Goal: Task Accomplishment & Management: Use online tool/utility

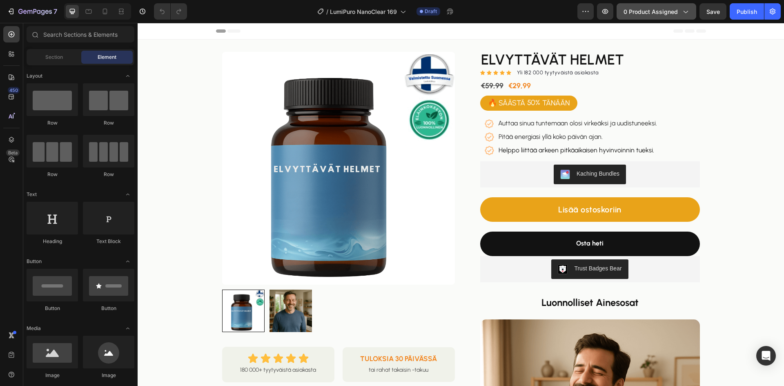
click at [647, 8] on span "0 product assigned" at bounding box center [650, 11] width 54 height 9
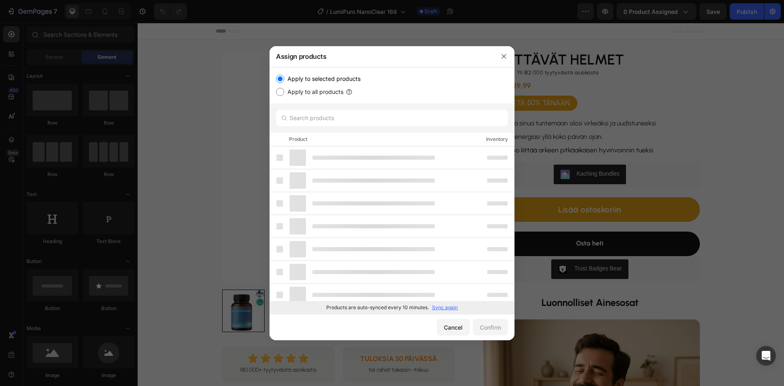
click at [437, 307] on p "Sync again" at bounding box center [445, 307] width 26 height 7
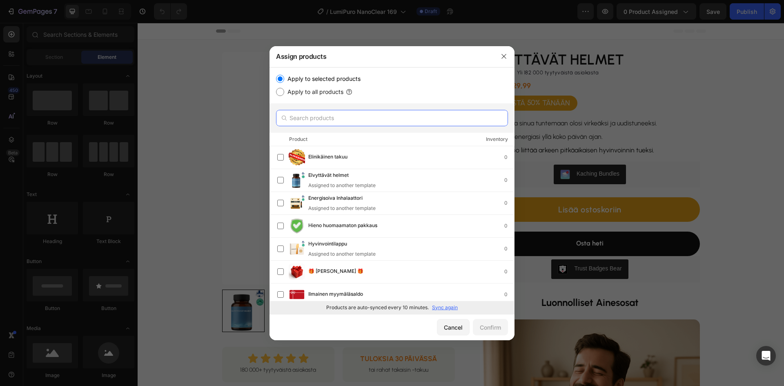
click at [318, 122] on input "text" at bounding box center [392, 118] width 232 height 16
paste input "Puhdistusöljy"
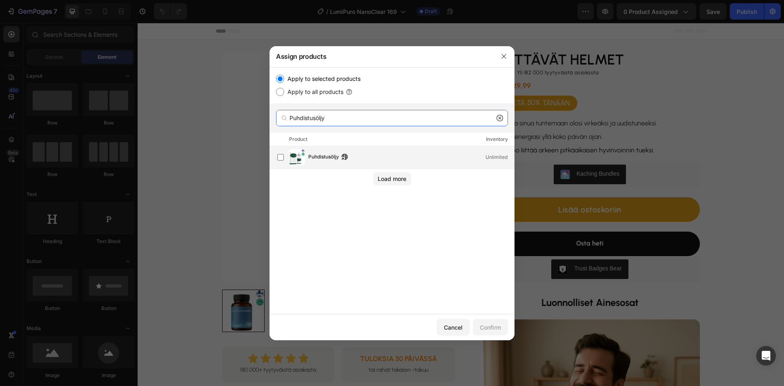
type input "Puhdistusöljy"
click at [335, 159] on span "Puhdistusöljy" at bounding box center [323, 157] width 31 height 9
click at [492, 326] on div "Confirm" at bounding box center [490, 327] width 21 height 9
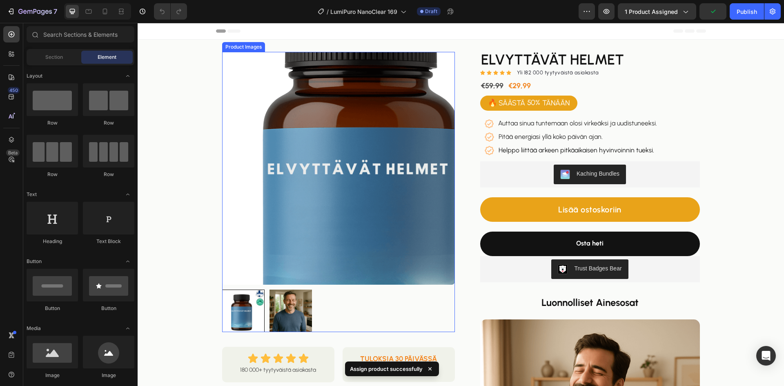
click at [293, 154] on img at bounding box center [338, 168] width 233 height 233
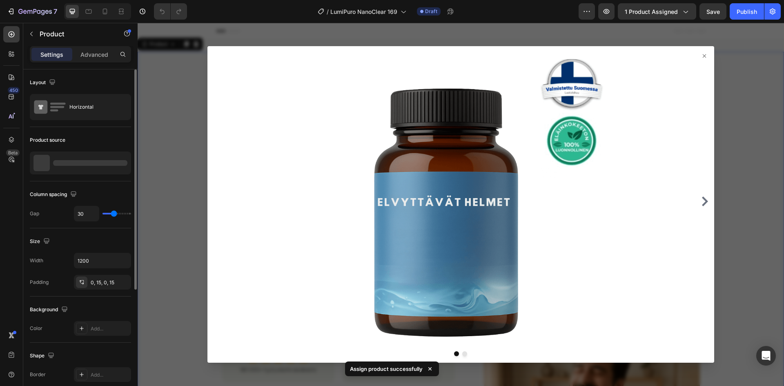
click at [79, 161] on div at bounding box center [90, 163] width 74 height 6
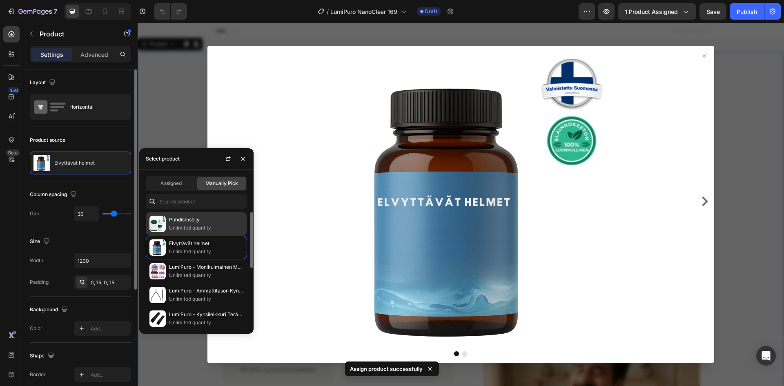
click at [178, 222] on p "Puhdistusöljy" at bounding box center [206, 219] width 74 height 8
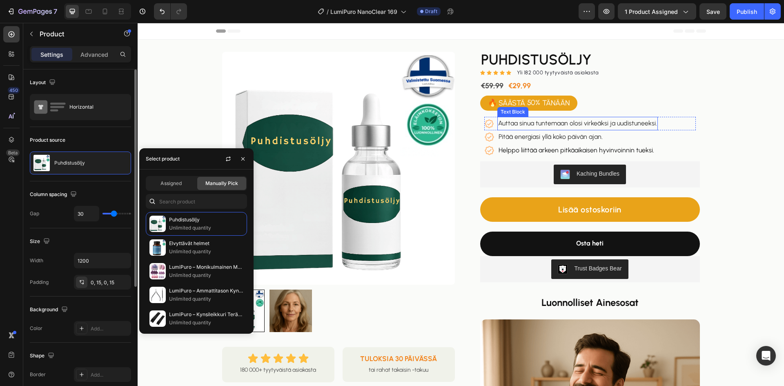
click at [566, 126] on span "Auttaa sinua tuntemaan olosi virkeäksi ja uudistuneeksi." at bounding box center [577, 123] width 159 height 8
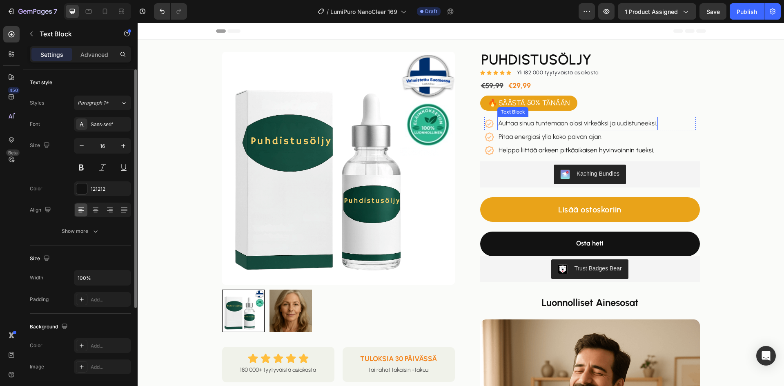
click at [566, 125] on span "Auttaa sinua tuntemaan olosi virkeäksi ja uudistuneeksi." at bounding box center [577, 123] width 159 height 8
click at [555, 138] on span "Pitää energiasi yllä koko päivän ajan." at bounding box center [550, 137] width 104 height 8
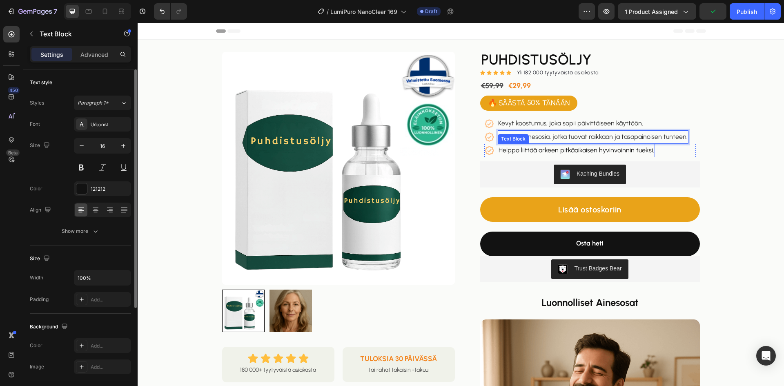
click at [555, 151] on p "Helppo liittää arkeen pitkäaikaisen hyvinvoinnin tueksi." at bounding box center [575, 150] width 155 height 12
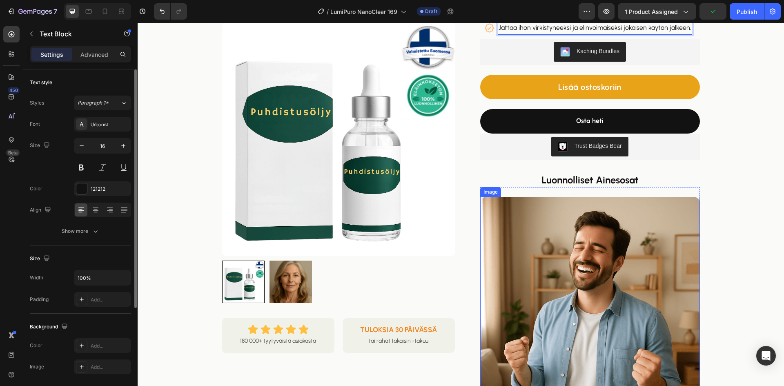
scroll to position [163, 0]
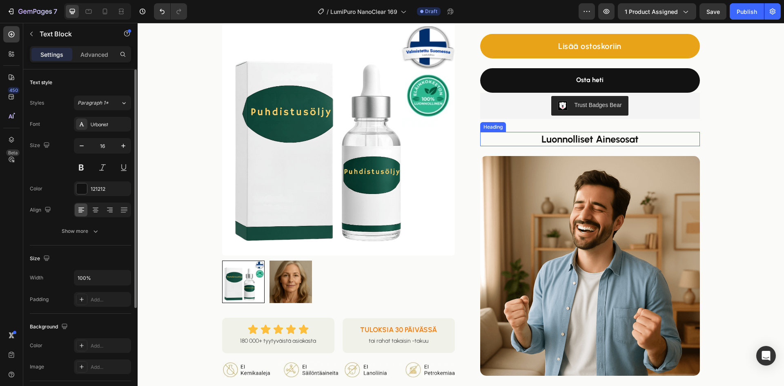
click at [560, 138] on strong "Luonnolliset Ainesosat" at bounding box center [589, 139] width 97 height 12
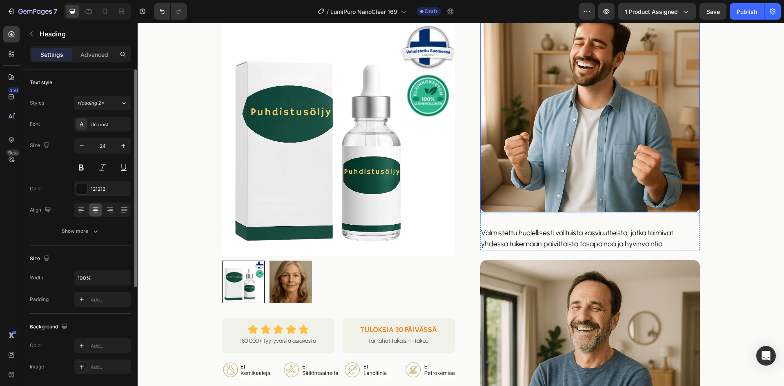
scroll to position [367, 0]
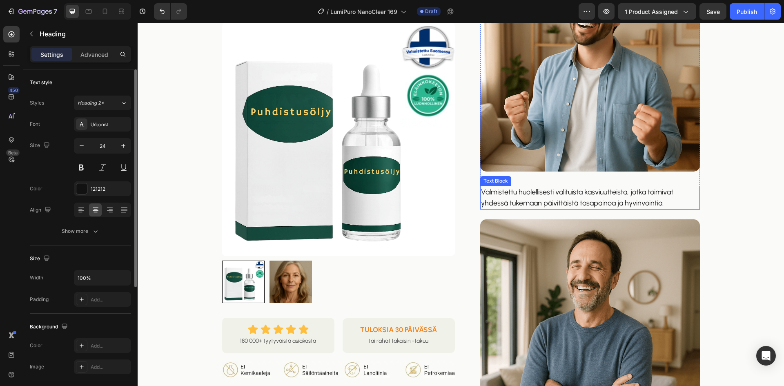
click at [551, 193] on p "Valmistettu huolellisesti valituista kasviuutteista, jotka toimivat yhdessä tuk…" at bounding box center [590, 198] width 218 height 22
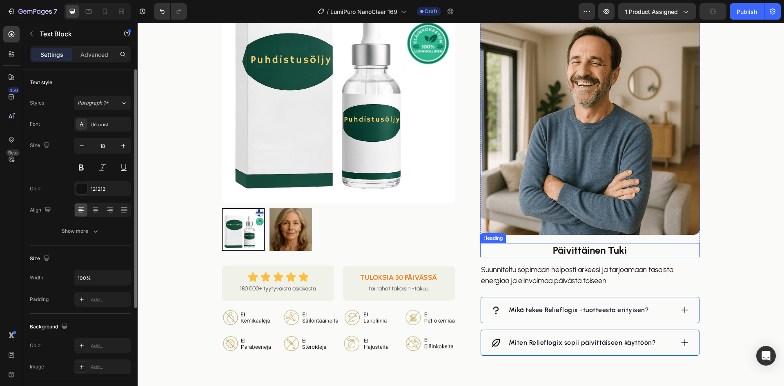
scroll to position [653, 0]
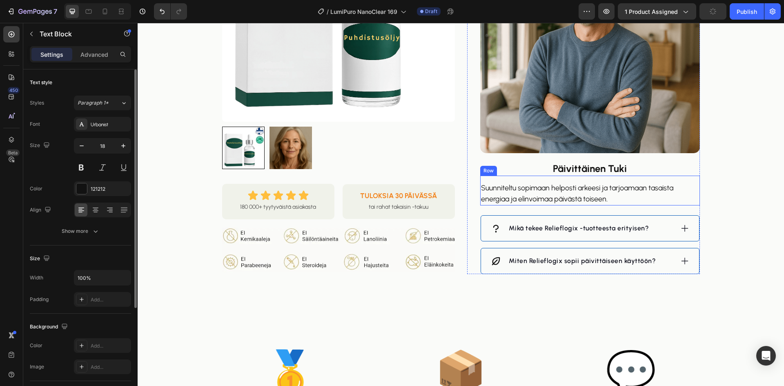
click at [584, 167] on strong "Päivittäinen Tuki" at bounding box center [590, 168] width 74 height 12
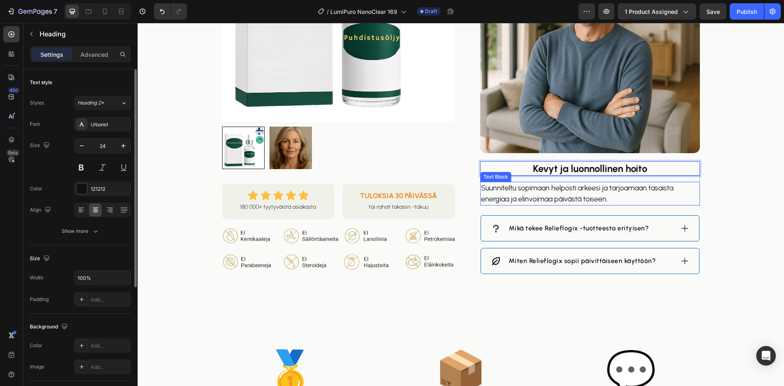
click at [568, 192] on p "Suunniteltu sopimaan helposti arkeesi ja tarjoamaan tasaista energiaa ja elinvo…" at bounding box center [590, 193] width 218 height 22
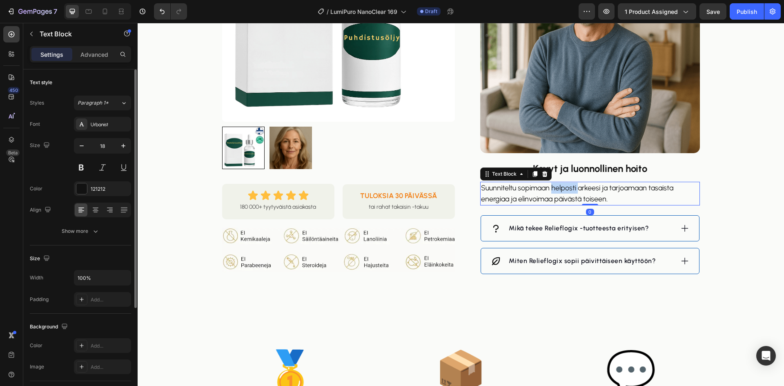
click at [568, 192] on p "Suunniteltu sopimaan helposti arkeesi ja tarjoamaan tasaista energiaa ja elinvo…" at bounding box center [590, 193] width 218 height 22
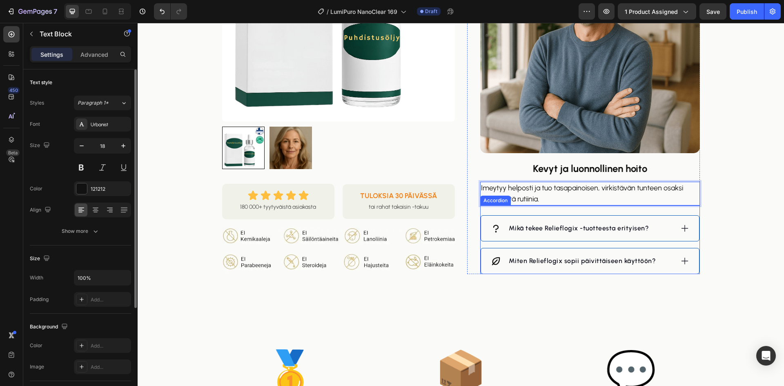
click at [659, 227] on div "Mikä tekee Relieflogix -tuotteesta erityisen?" at bounding box center [582, 228] width 183 height 12
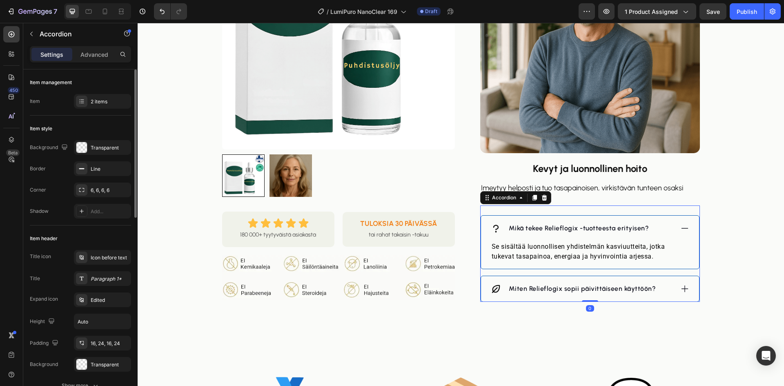
click at [607, 229] on p "Mikä tekee Relieflogix -tuotteesta erityisen?" at bounding box center [579, 228] width 140 height 10
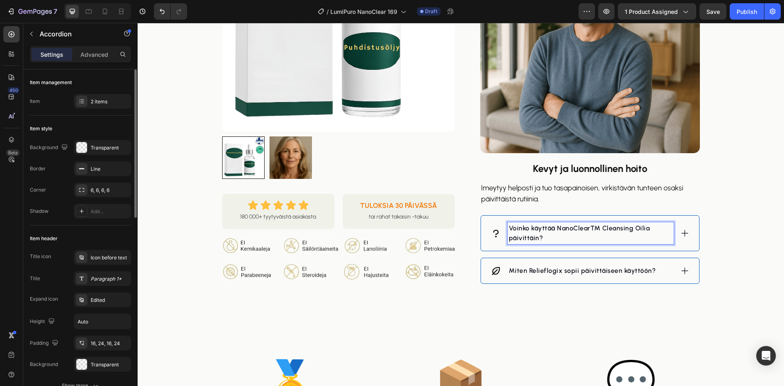
click at [599, 229] on p "Voinko käyttää NanoClear™ Cleansing Oilia päivittäin?" at bounding box center [591, 233] width 164 height 20
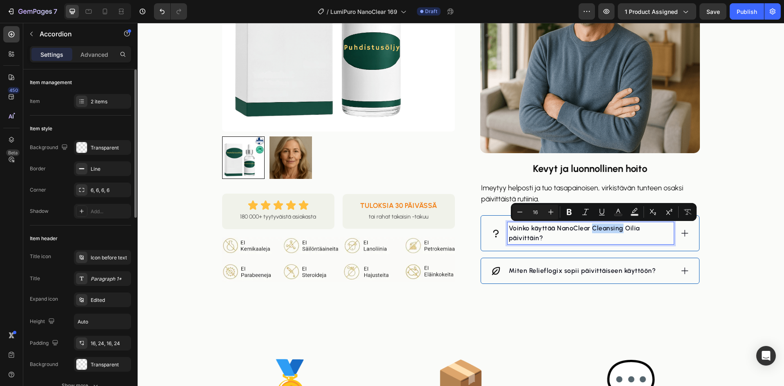
drag, startPoint x: 618, startPoint y: 227, endPoint x: 591, endPoint y: 231, distance: 28.0
click at [591, 231] on p "Voinko käyttää NanoClear Cleansing Oilia päivittäin?" at bounding box center [591, 233] width 164 height 20
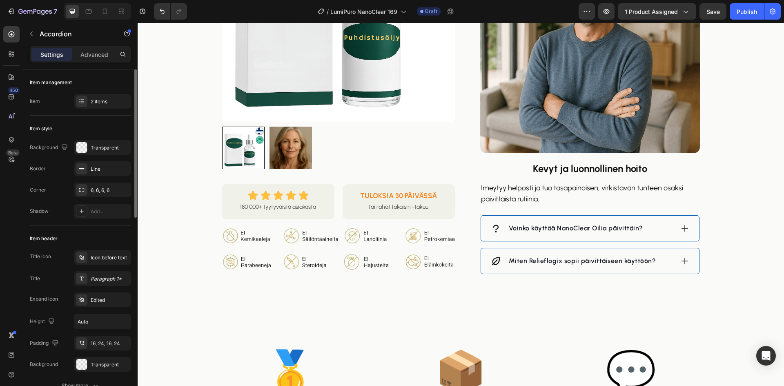
click at [659, 231] on div "Voinko käyttää NanoClear Oilia päivittäin?" at bounding box center [582, 228] width 183 height 12
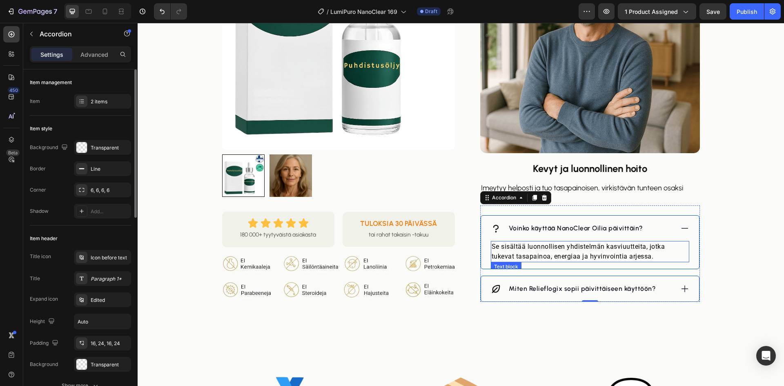
click at [576, 254] on p "Se sisältää luonnollisen yhdistelmän kasviuutteita, jotka tukevat tasapainoa, e…" at bounding box center [589, 252] width 197 height 20
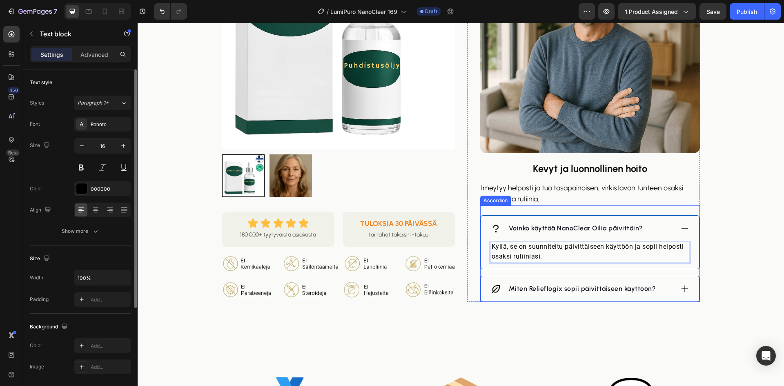
drag, startPoint x: 683, startPoint y: 287, endPoint x: 674, endPoint y: 288, distance: 9.1
click at [683, 287] on icon at bounding box center [684, 288] width 9 height 9
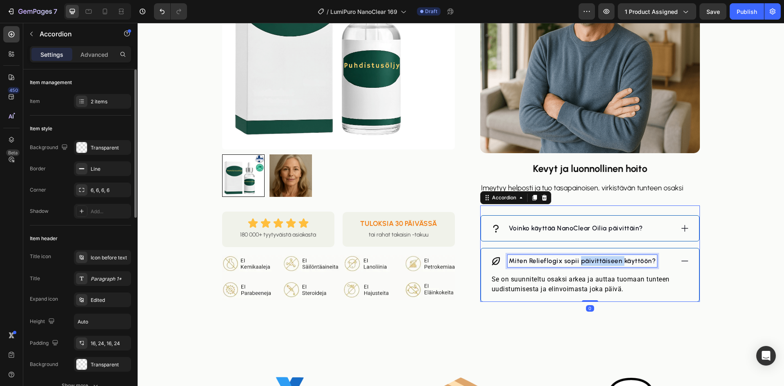
click at [610, 259] on p "Miten Relieflogix sopii päivittäiseen käyttöön?" at bounding box center [582, 261] width 147 height 10
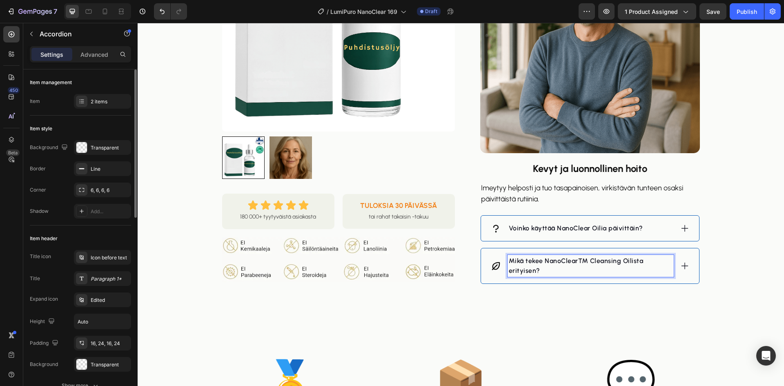
click at [583, 265] on p "Mikä tekee NanoClear™ Cleansing Oilista erityisen?" at bounding box center [591, 266] width 164 height 20
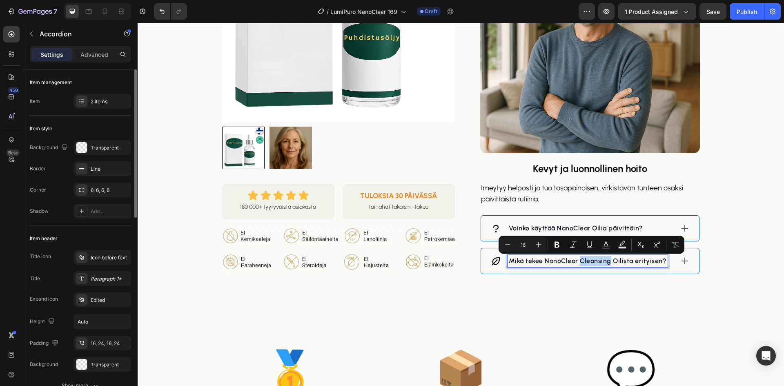
drag, startPoint x: 607, startPoint y: 262, endPoint x: 577, endPoint y: 262, distance: 30.2
click at [577, 262] on p "Mikä tekee NanoClear Cleansing Oilista erityisen?" at bounding box center [588, 261] width 158 height 10
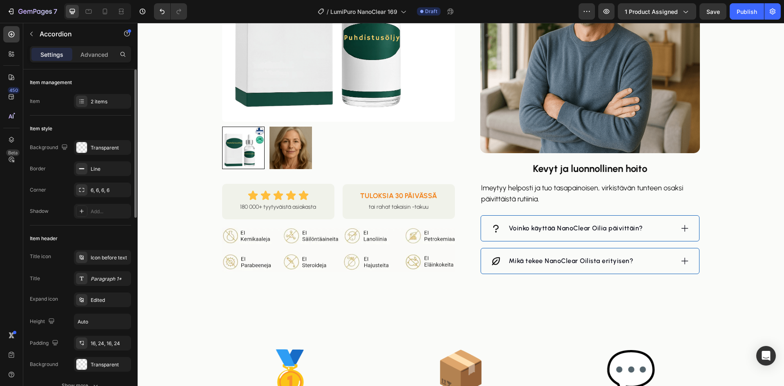
drag, startPoint x: 680, startPoint y: 260, endPoint x: 671, endPoint y: 262, distance: 8.6
click at [680, 260] on icon at bounding box center [684, 260] width 9 height 9
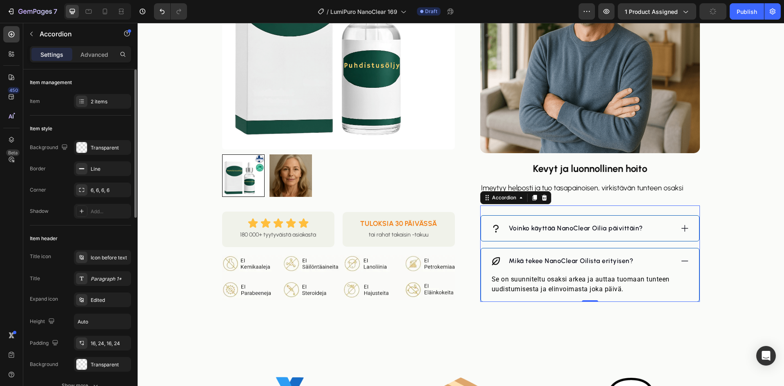
click at [589, 279] on p "Se on suunniteltu osaksi arkea ja auttaa tuomaan tunteen uudistumisesta ja elin…" at bounding box center [589, 284] width 197 height 20
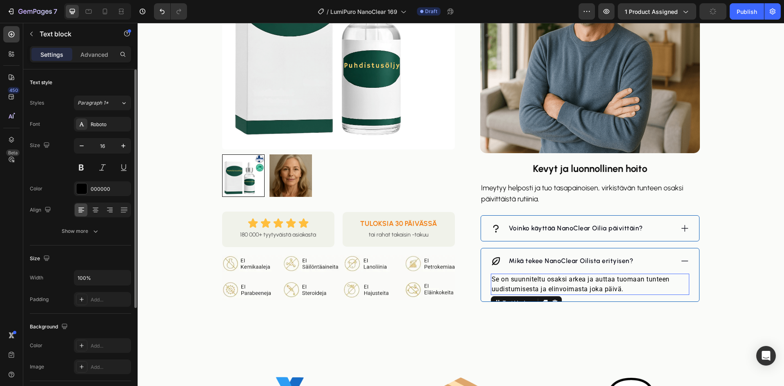
click at [589, 279] on p "Se on suunniteltu osaksi arkea ja auttaa tuomaan tunteen uudistumisesta ja elin…" at bounding box center [589, 284] width 197 height 20
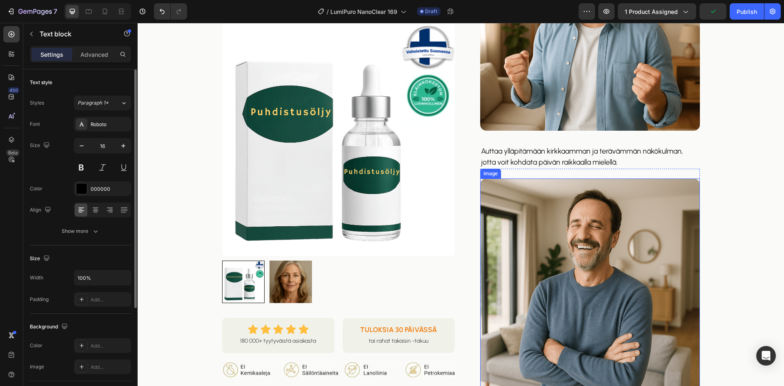
scroll to position [245, 0]
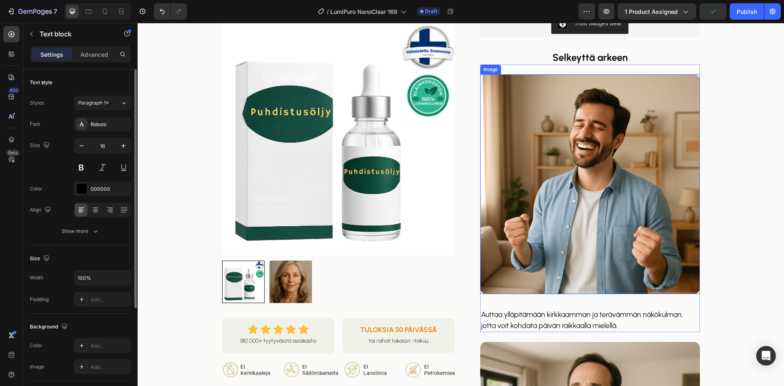
click at [552, 206] on img at bounding box center [590, 184] width 220 height 220
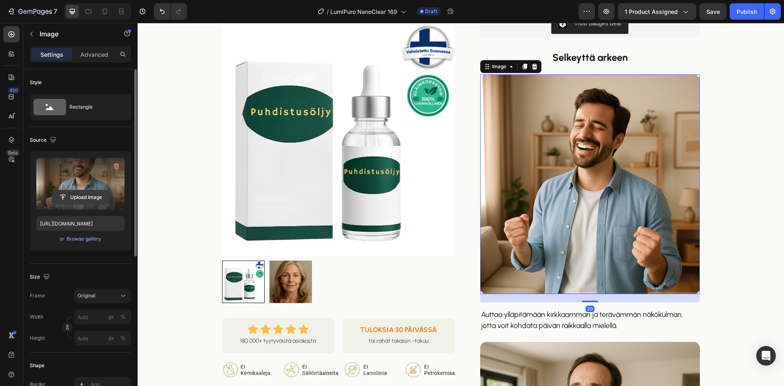
click at [105, 198] on input "file" at bounding box center [80, 197] width 56 height 14
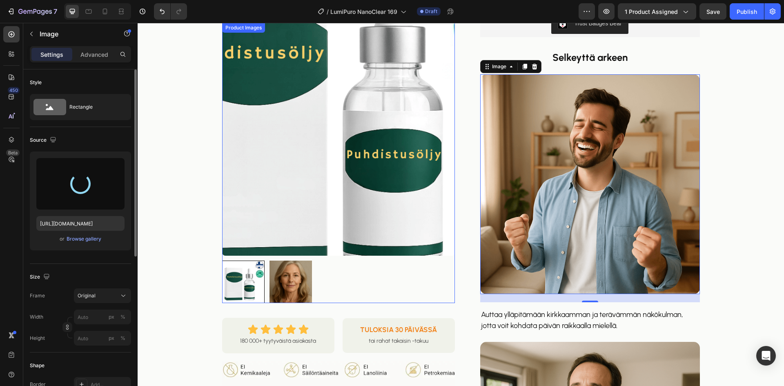
type input "[URL][DOMAIN_NAME]"
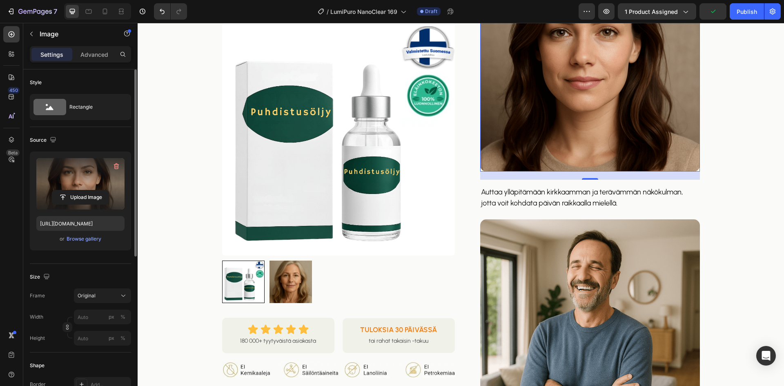
scroll to position [449, 0]
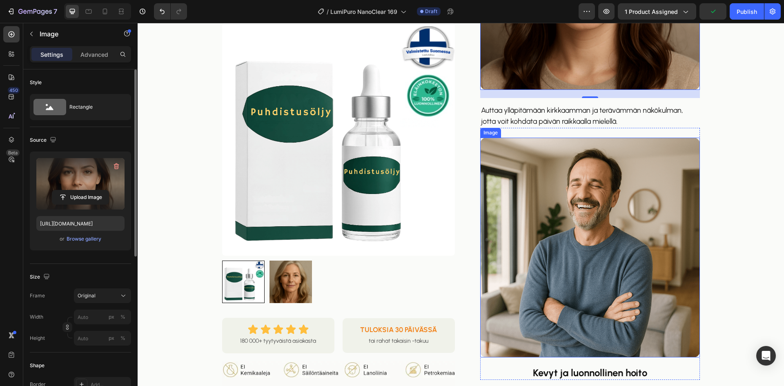
click at [582, 222] on img at bounding box center [590, 248] width 220 height 220
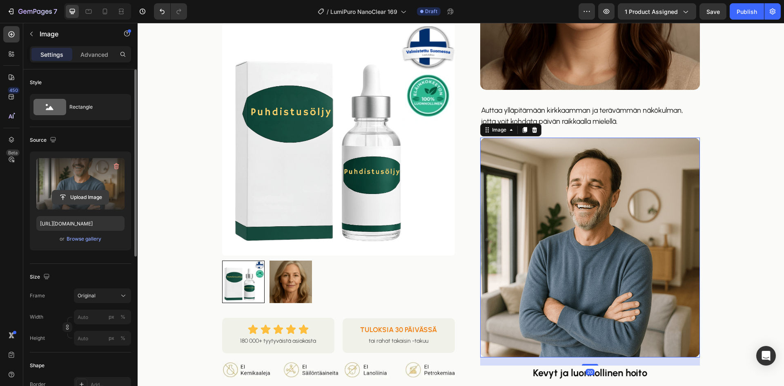
click at [78, 200] on input "file" at bounding box center [80, 197] width 56 height 14
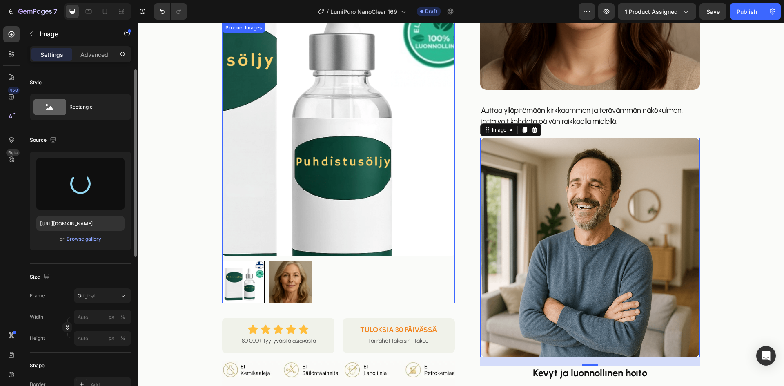
type input "[URL][DOMAIN_NAME]"
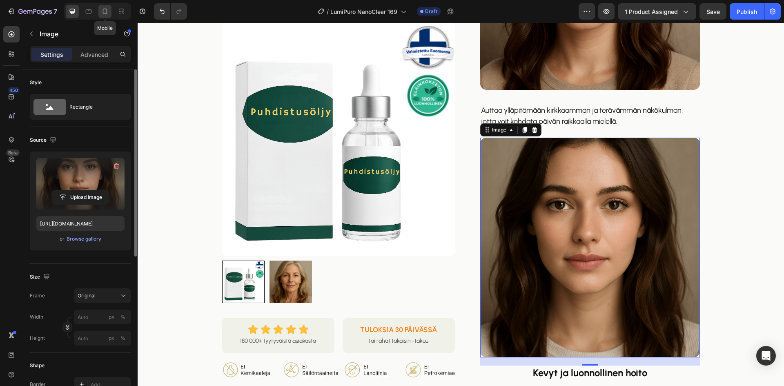
drag, startPoint x: 103, startPoint y: 9, endPoint x: 284, endPoint y: 122, distance: 212.9
click at [104, 8] on icon at bounding box center [105, 11] width 8 height 8
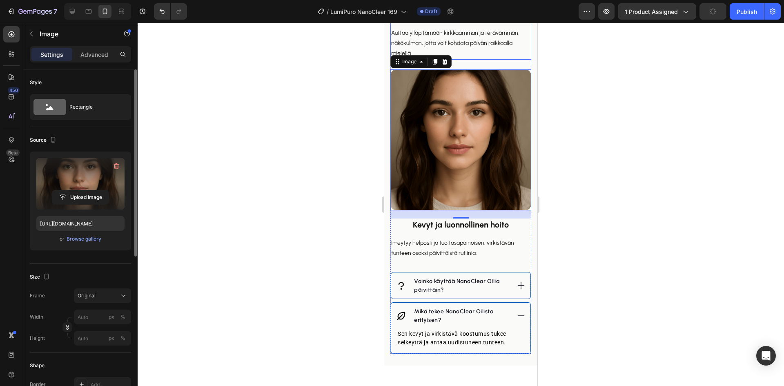
scroll to position [696, 0]
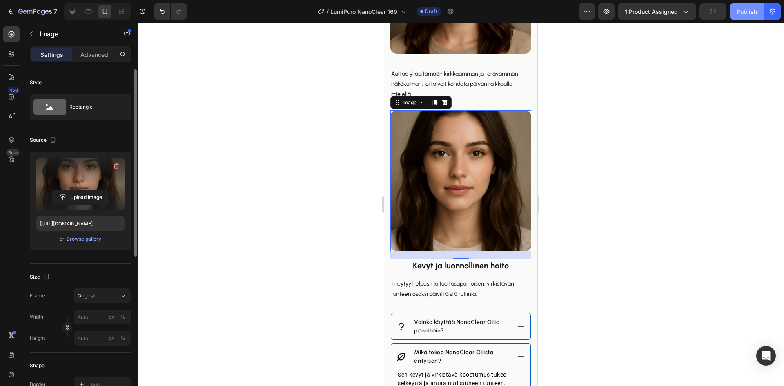
click at [744, 13] on div "Publish" at bounding box center [746, 11] width 20 height 9
